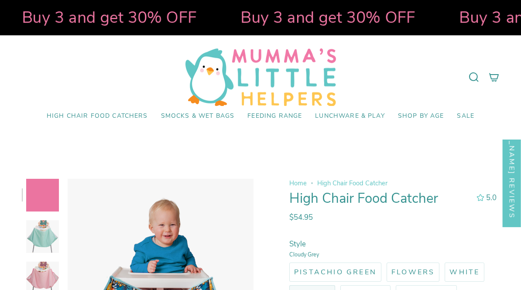
select select "pictures-first"
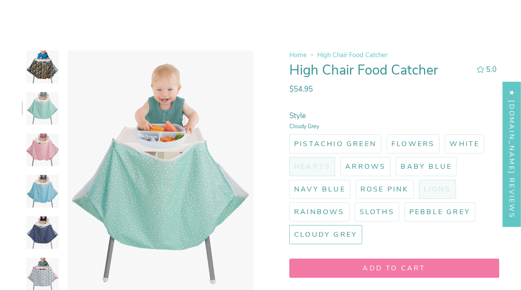
scroll to position [131, 0]
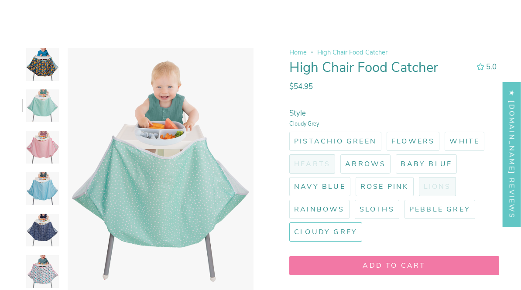
click at [341, 231] on span "Cloudy Grey" at bounding box center [325, 232] width 63 height 10
click at [288, 221] on input "Cloudy Grey" at bounding box center [288, 221] width 0 height 0
click at [348, 234] on span "Cloudy Grey" at bounding box center [325, 232] width 63 height 10
click at [288, 221] on input "Cloudy Grey" at bounding box center [288, 221] width 0 height 0
click at [343, 232] on span "Cloudy Grey" at bounding box center [325, 232] width 63 height 10
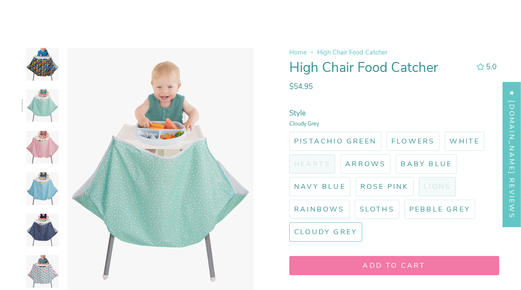
click at [288, 221] on input "Cloudy Grey" at bounding box center [288, 221] width 0 height 0
click at [346, 231] on span "Cloudy Grey" at bounding box center [325, 232] width 63 height 10
click at [288, 221] on input "Cloudy Grey" at bounding box center [288, 221] width 0 height 0
click at [392, 185] on span "Rose Pink" at bounding box center [385, 187] width 48 height 10
click at [354, 176] on input "Rose Pink" at bounding box center [354, 176] width 0 height 0
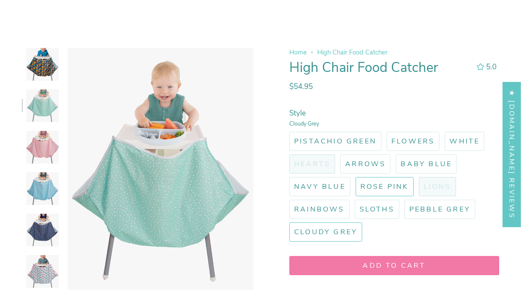
radio input "true"
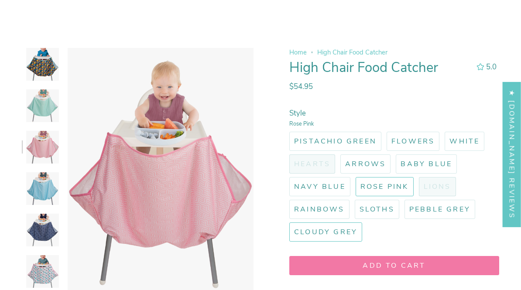
click at [355, 229] on span "Cloudy Grey" at bounding box center [325, 232] width 63 height 10
click at [288, 221] on input "Cloudy Grey" at bounding box center [288, 221] width 0 height 0
radio input "true"
